Goal: Task Accomplishment & Management: Complete application form

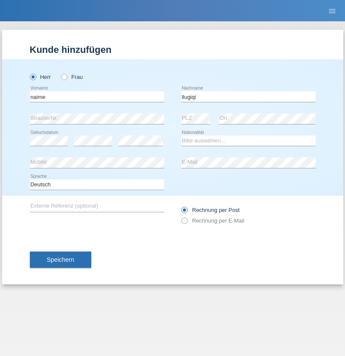
type input "llugiqi"
select select "CH"
radio input "true"
click at [97, 96] on input "text" at bounding box center [97, 96] width 134 height 11
type input "Shaban"
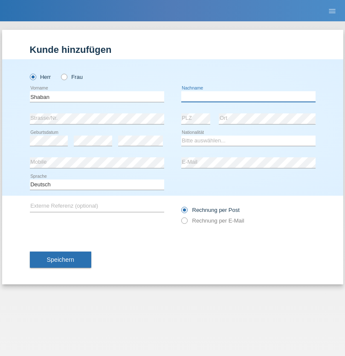
click at [248, 96] on input "text" at bounding box center [248, 96] width 134 height 11
type input "llugiqi"
select select "CH"
radio input "true"
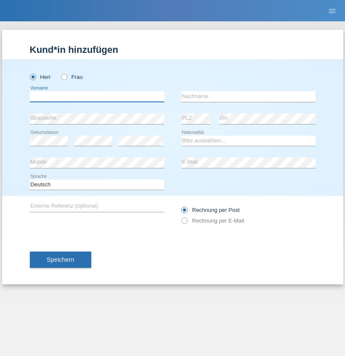
click at [97, 96] on input "text" at bounding box center [97, 96] width 134 height 11
type input "Christos"
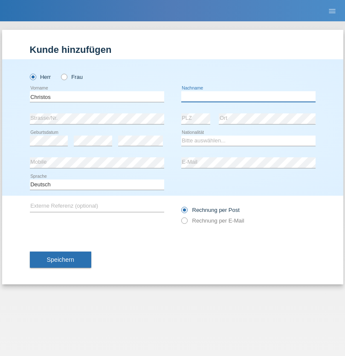
click at [248, 96] on input "text" at bounding box center [248, 96] width 134 height 11
type input "[PERSON_NAME]"
select select "GR"
select select "C"
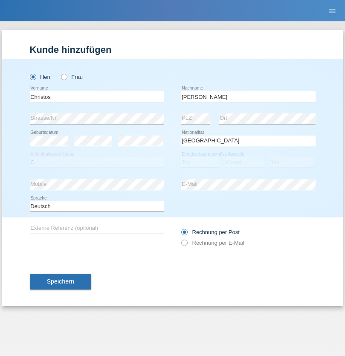
select select "21"
select select "10"
select select "2021"
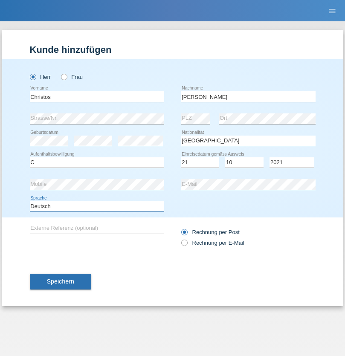
select select "en"
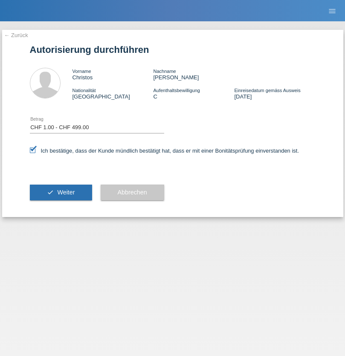
select select "1"
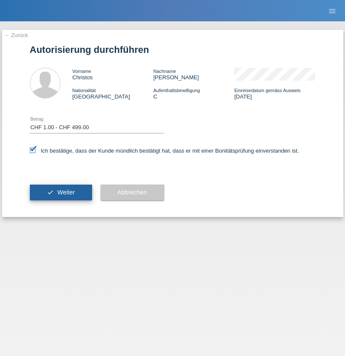
click at [60, 192] on span "Weiter" at bounding box center [65, 192] width 17 height 7
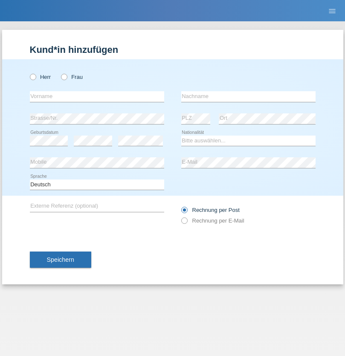
radio input "true"
click at [97, 96] on input "text" at bounding box center [97, 96] width 134 height 11
type input "Chloé"
click at [248, 96] on input "text" at bounding box center [248, 96] width 134 height 11
type input "Stüssi"
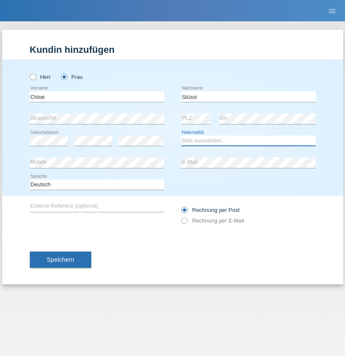
select select "CH"
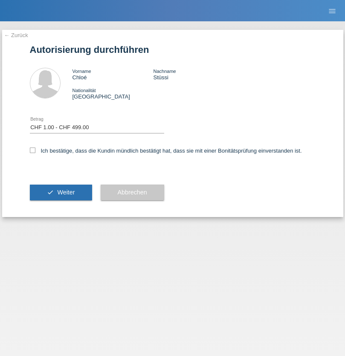
select select "1"
checkbox input "true"
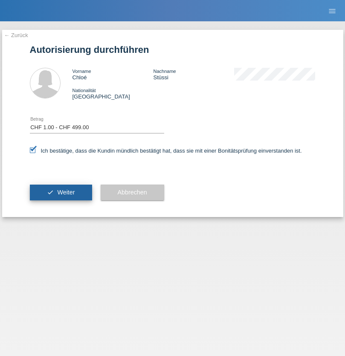
click at [60, 192] on span "Weiter" at bounding box center [65, 192] width 17 height 7
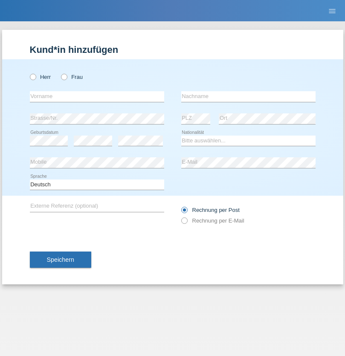
radio input "true"
click at [97, 96] on input "text" at bounding box center [97, 96] width 134 height 11
type input "Silvia"
click at [248, 96] on input "text" at bounding box center [248, 96] width 134 height 11
type input "Patera"
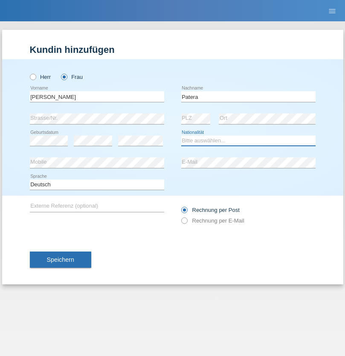
select select "CH"
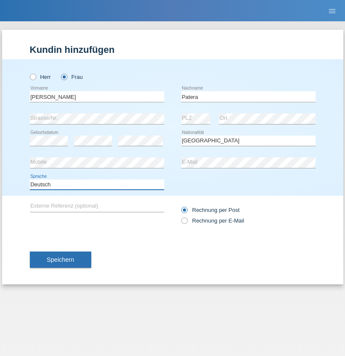
select select "en"
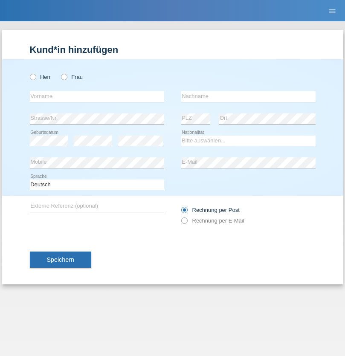
radio input "true"
click at [97, 96] on input "text" at bounding box center [97, 96] width 134 height 11
type input "Champing"
click at [248, 96] on input "text" at bounding box center [248, 96] width 134 height 11
type input "Malonga"
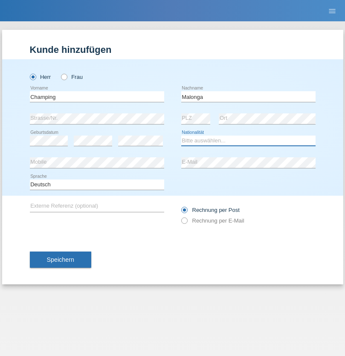
select select "CH"
radio input "true"
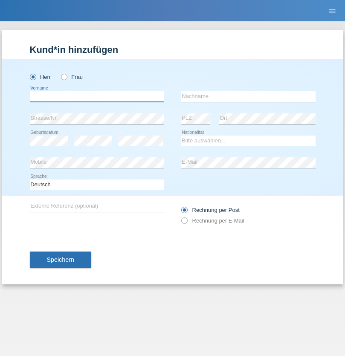
click at [97, 96] on input "text" at bounding box center [97, 96] width 134 height 11
type input "Djordjevic"
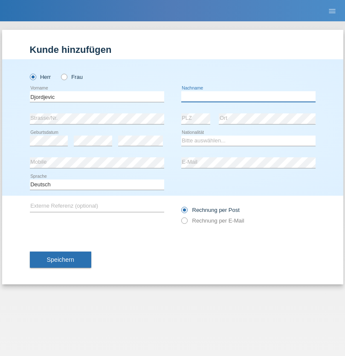
click at [248, 96] on input "text" at bounding box center [248, 96] width 134 height 11
type input "Radosav"
select select "RS"
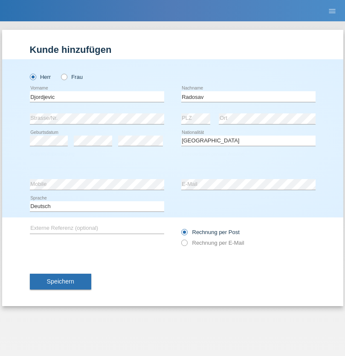
select select "C"
select select "10"
select select "03"
select select "1989"
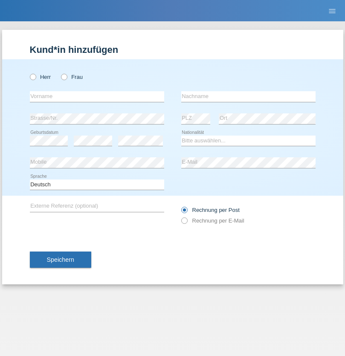
radio input "true"
click at [97, 96] on input "text" at bounding box center [97, 96] width 134 height 11
type input "[PERSON_NAME]"
click at [248, 96] on input "text" at bounding box center [248, 96] width 134 height 11
type input "Sakhi"
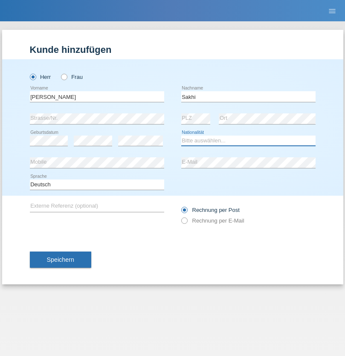
select select "IT"
select select "C"
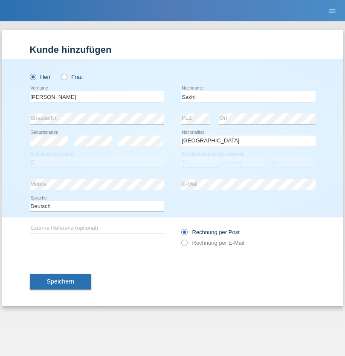
select select "24"
select select "10"
select select "2021"
